Goal: Transaction & Acquisition: Purchase product/service

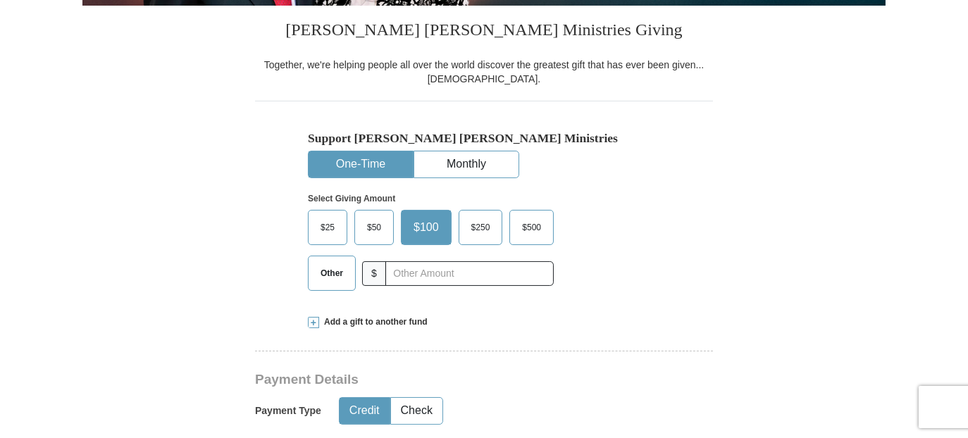
scroll to position [352, 0]
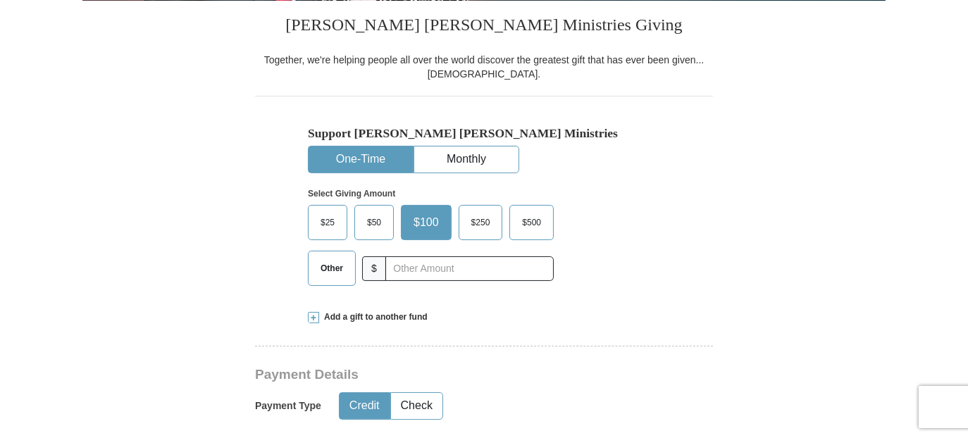
click at [367, 227] on span "$50" at bounding box center [374, 222] width 28 height 21
click at [0, 0] on input "$50" at bounding box center [0, 0] width 0 height 0
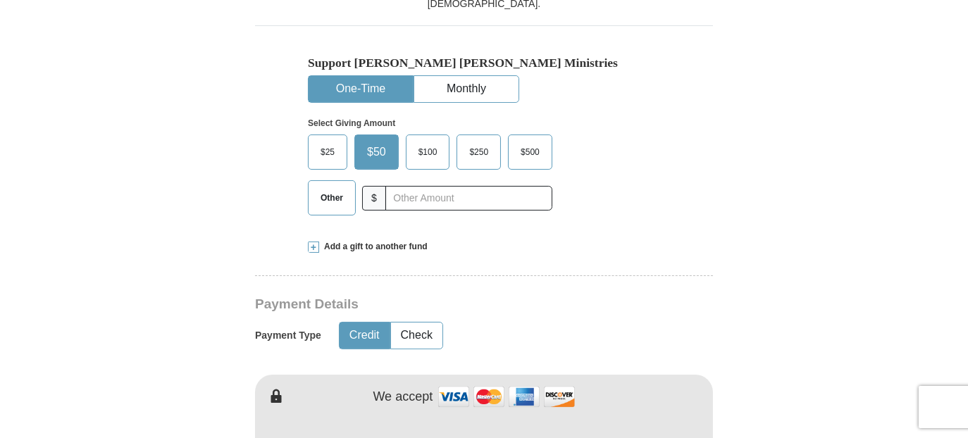
scroll to position [493, 0]
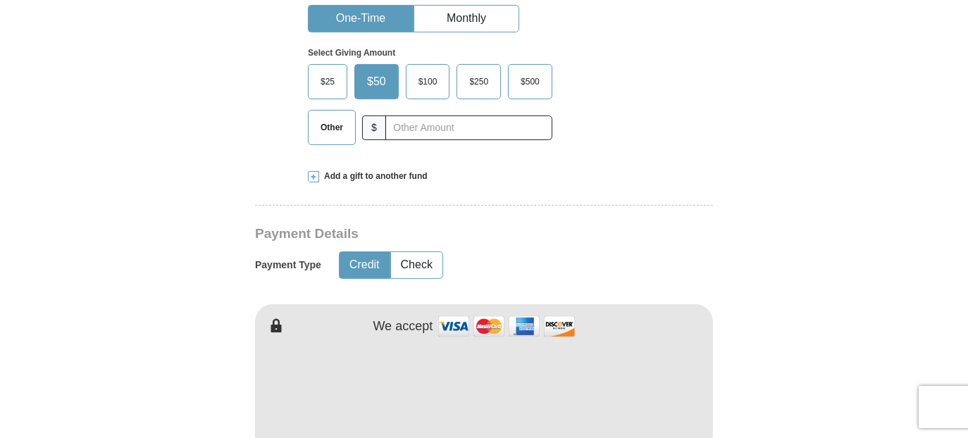
click at [366, 262] on button "Credit" at bounding box center [365, 265] width 50 height 26
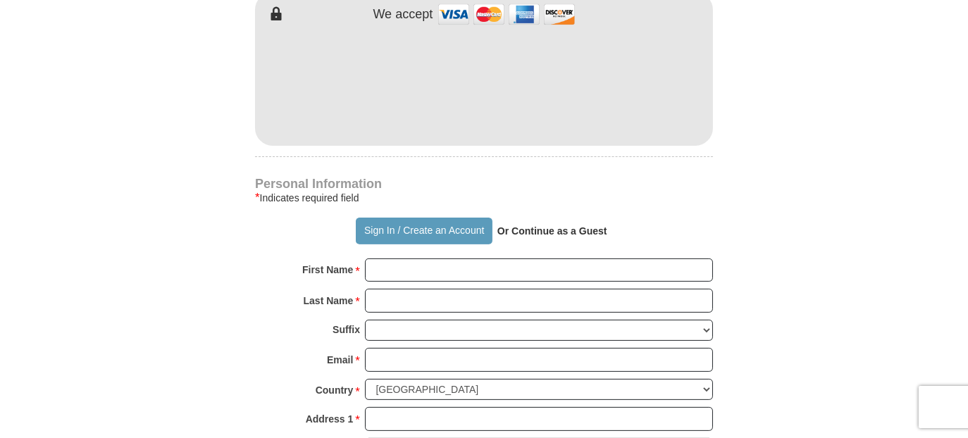
scroll to position [846, 0]
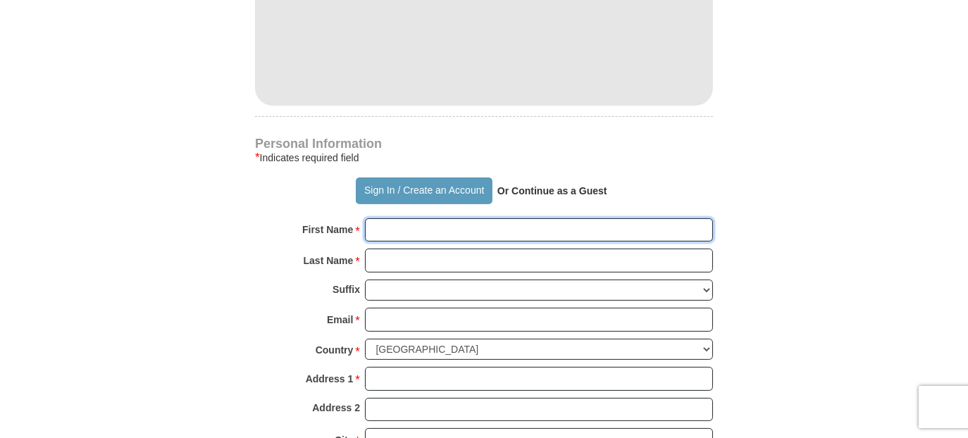
click at [395, 233] on input "First Name *" at bounding box center [539, 231] width 348 height 24
type input "[PERSON_NAME]"
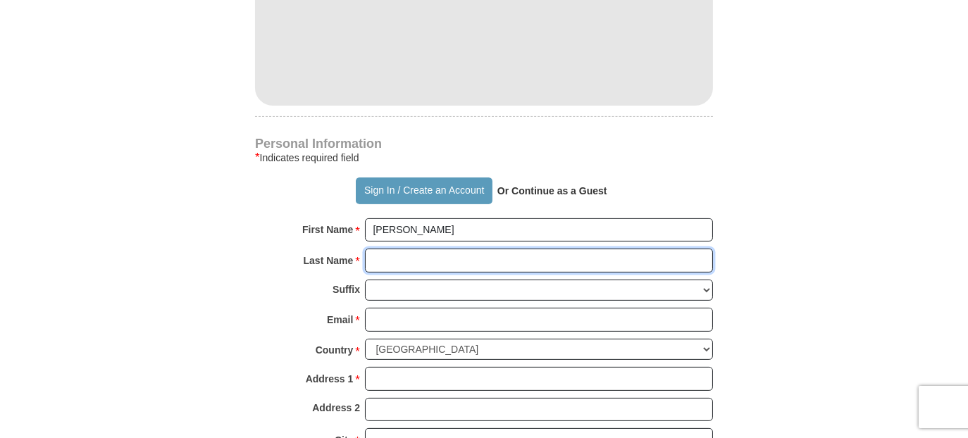
click at [386, 257] on input "Last Name *" at bounding box center [539, 261] width 348 height 24
type input "[PERSON_NAME]"
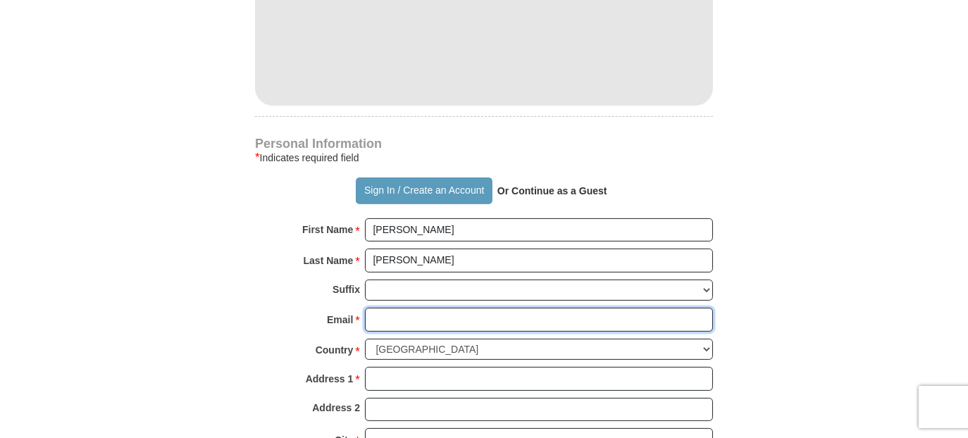
click at [373, 315] on input "Email *" at bounding box center [539, 320] width 348 height 24
type input "[EMAIL_ADDRESS][DOMAIN_NAME]"
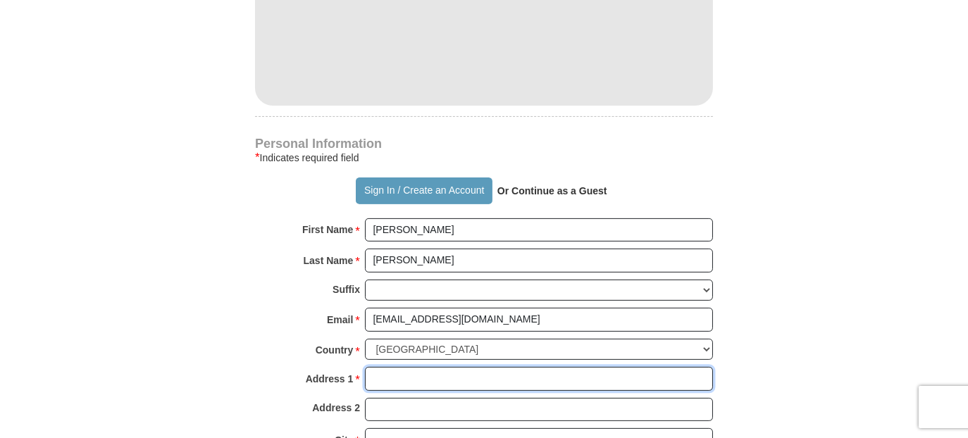
type input "[STREET_ADDRESS]"
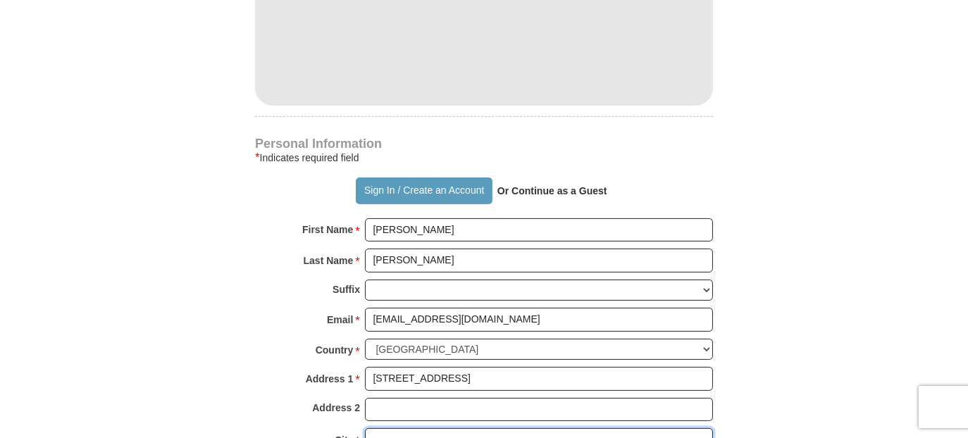
type input "Avondale"
select select "AZ"
type input "85392"
type input "7737936362"
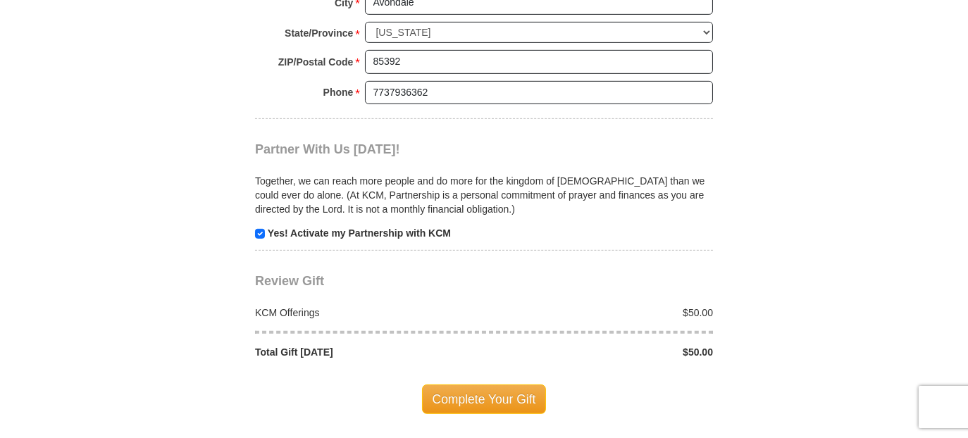
scroll to position [1339, 0]
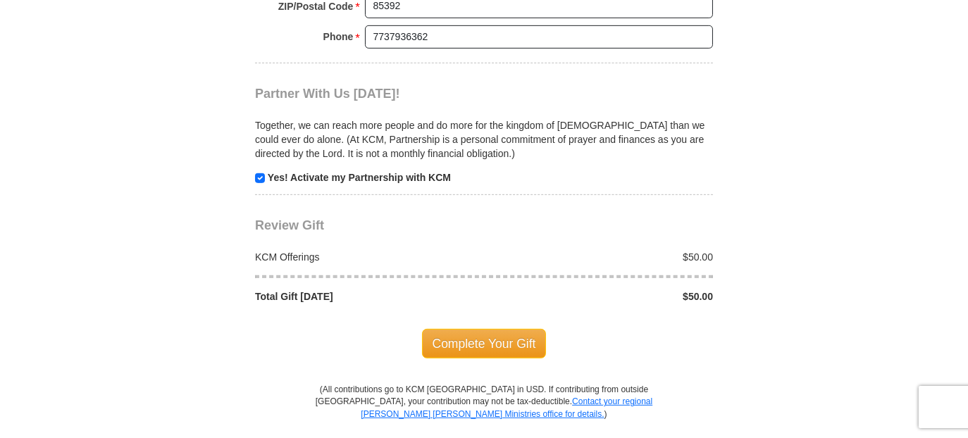
click at [475, 338] on span "Complete Your Gift" at bounding box center [484, 344] width 125 height 30
